Goal: Information Seeking & Learning: Learn about a topic

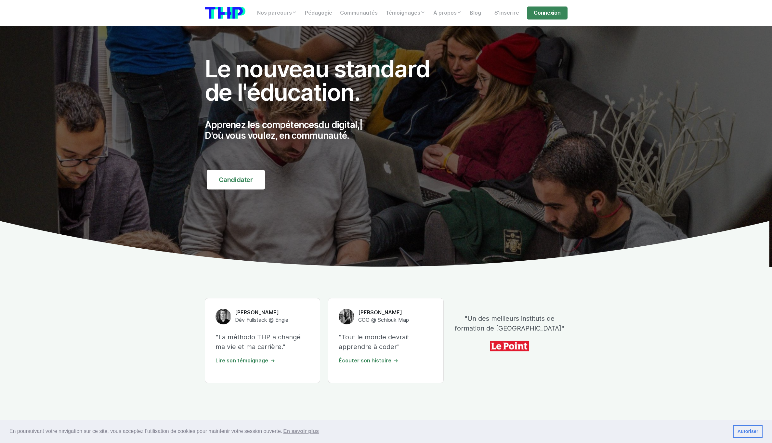
click at [117, 164] on img at bounding box center [386, 146] width 772 height 241
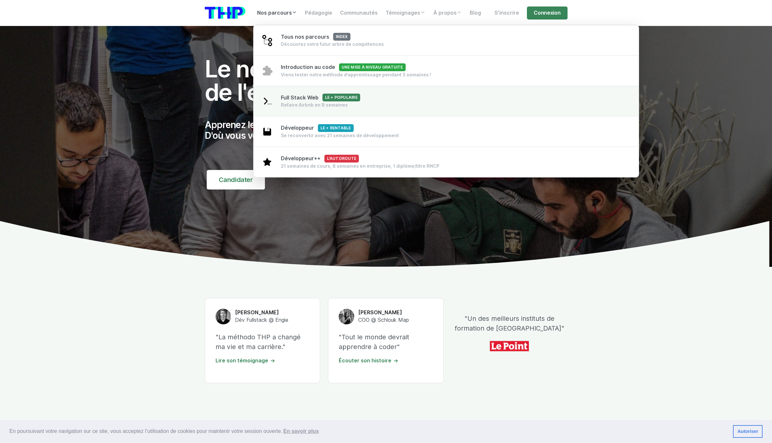
click at [288, 98] on span "Full Stack Web Le + populaire" at bounding box center [320, 98] width 79 height 6
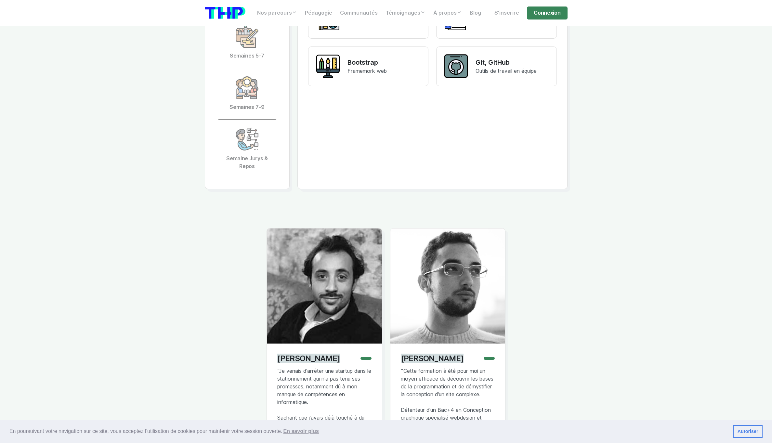
scroll to position [1514, 0]
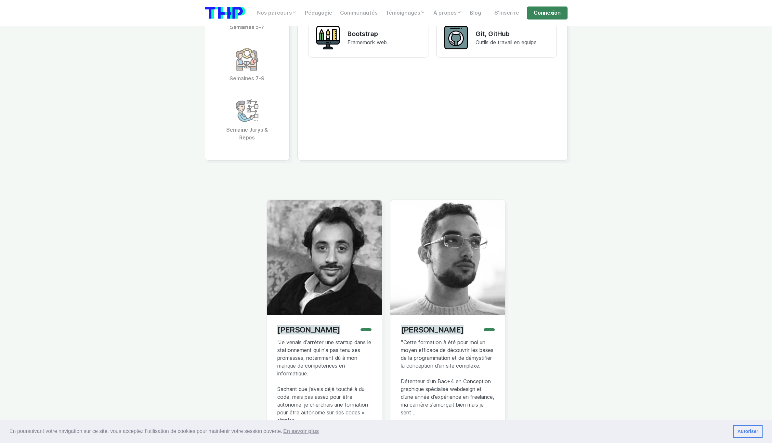
click at [203, 287] on div "[PERSON_NAME] "Je venais d’arrêter une startup dans le stationnement qui n’a pa…" at bounding box center [386, 328] width 371 height 256
